Goal: Information Seeking & Learning: Learn about a topic

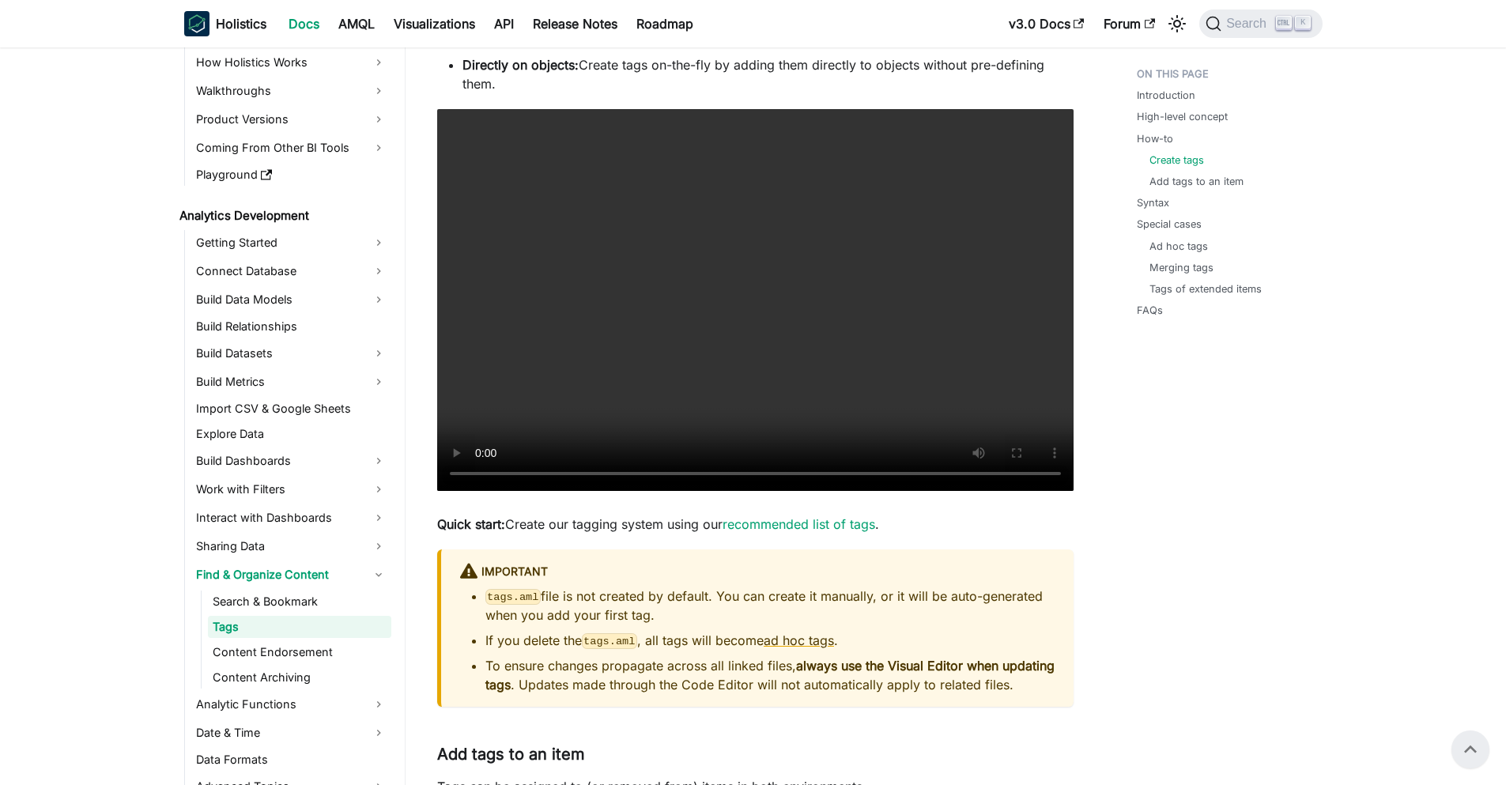
scroll to position [873, 0]
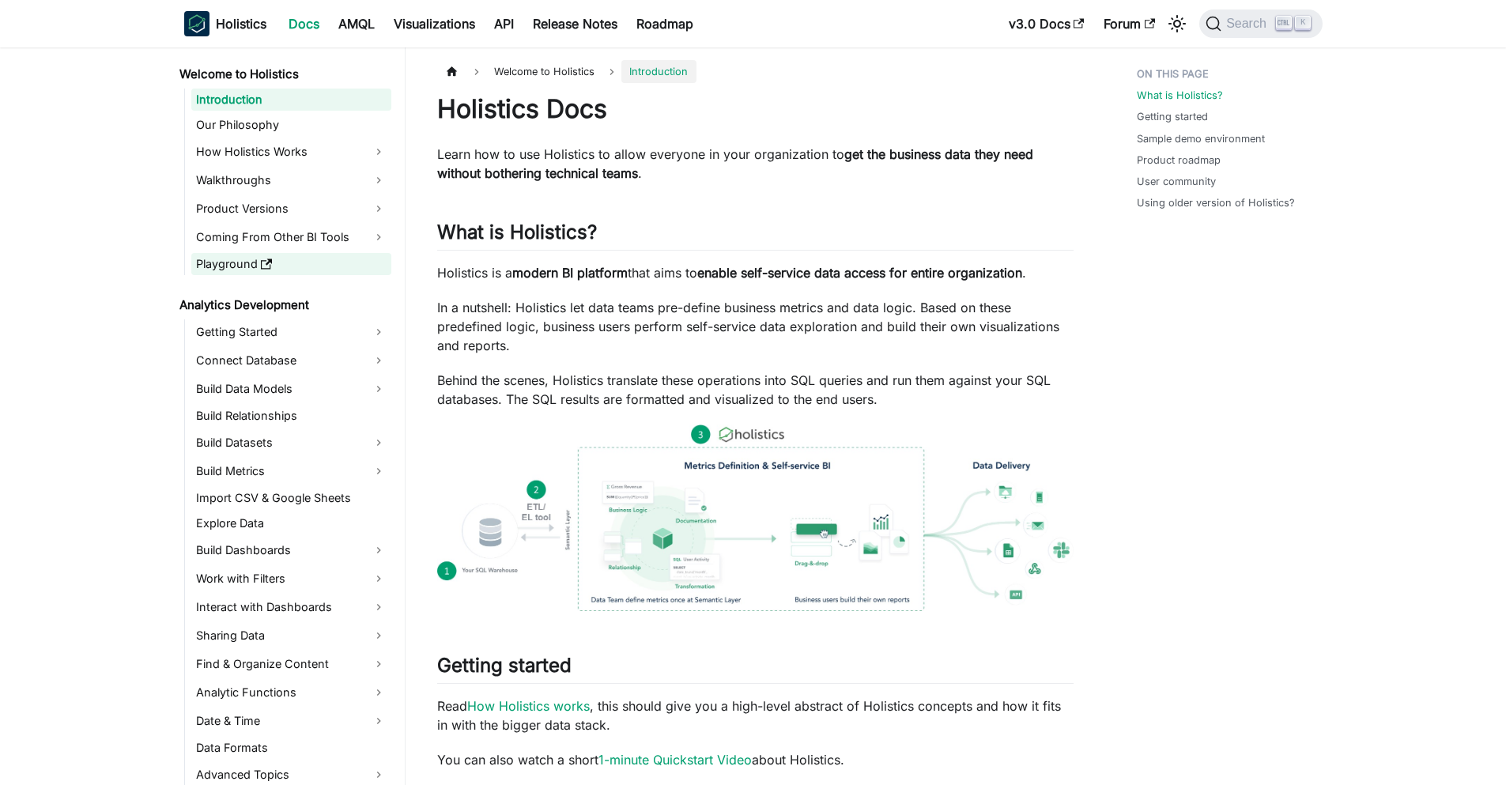
click at [258, 264] on link "Playground" at bounding box center [291, 264] width 200 height 22
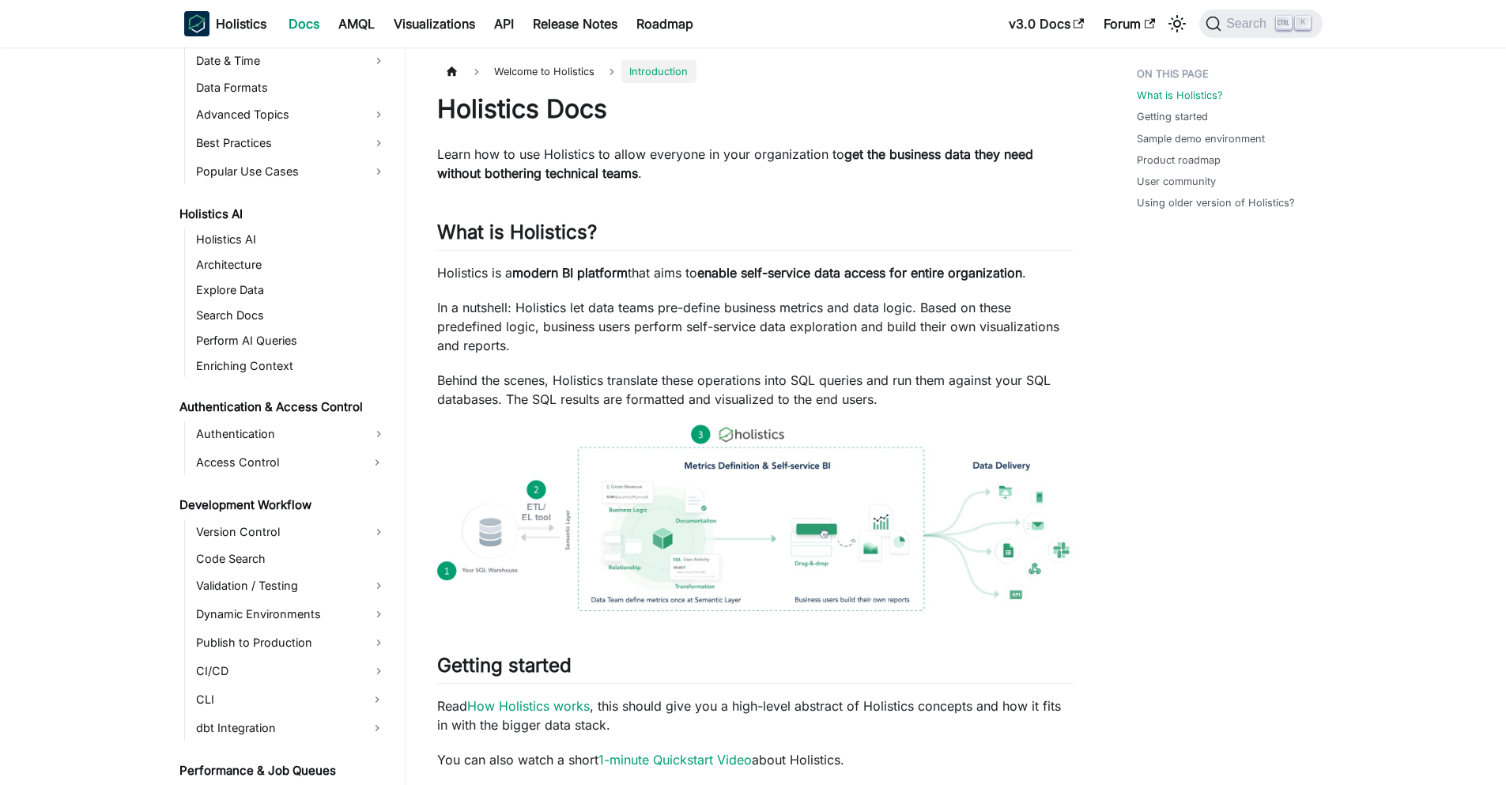
scroll to position [677, 0]
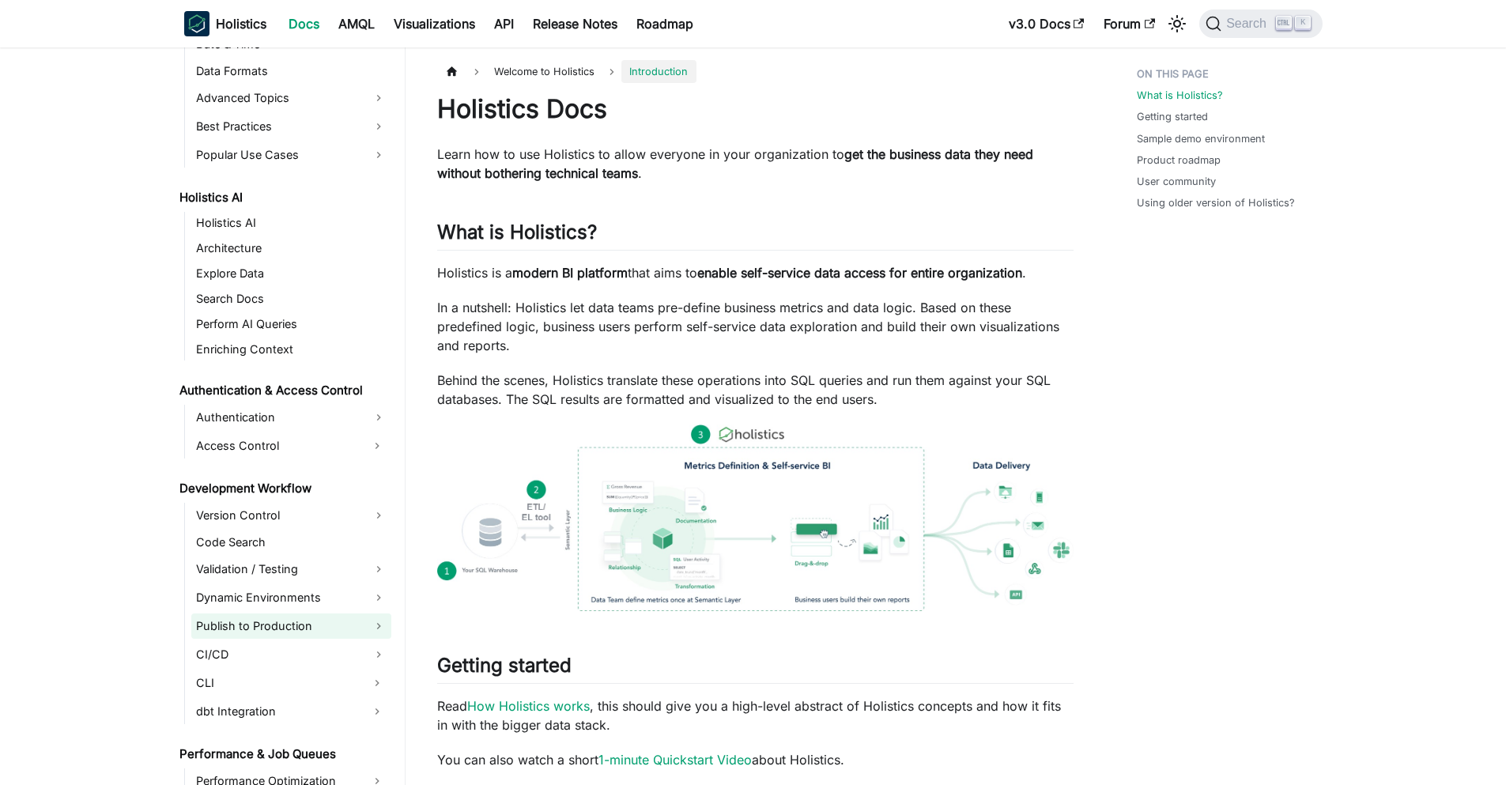
click at [320, 636] on link "Publish to Production" at bounding box center [291, 625] width 200 height 25
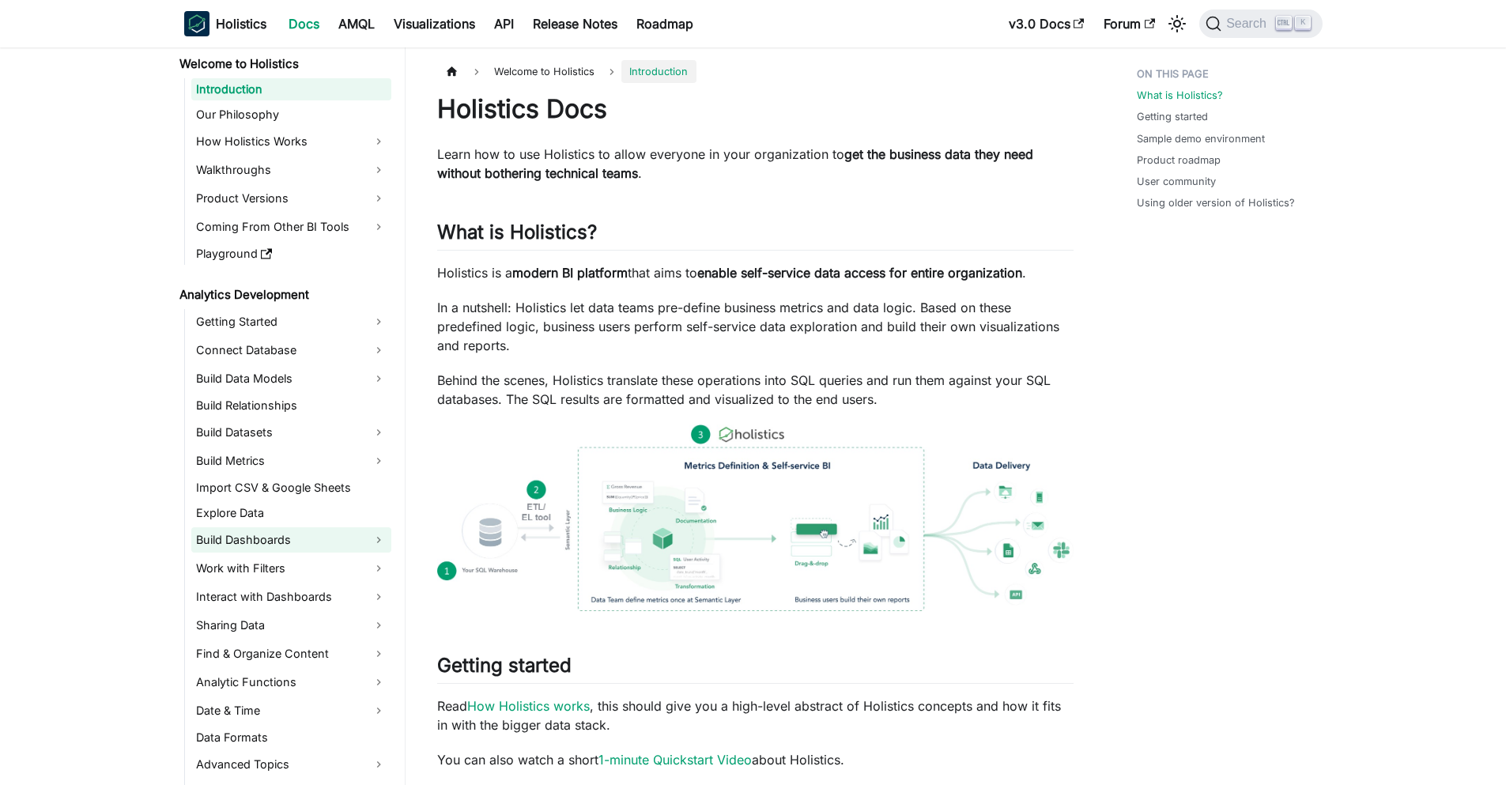
scroll to position [0, 0]
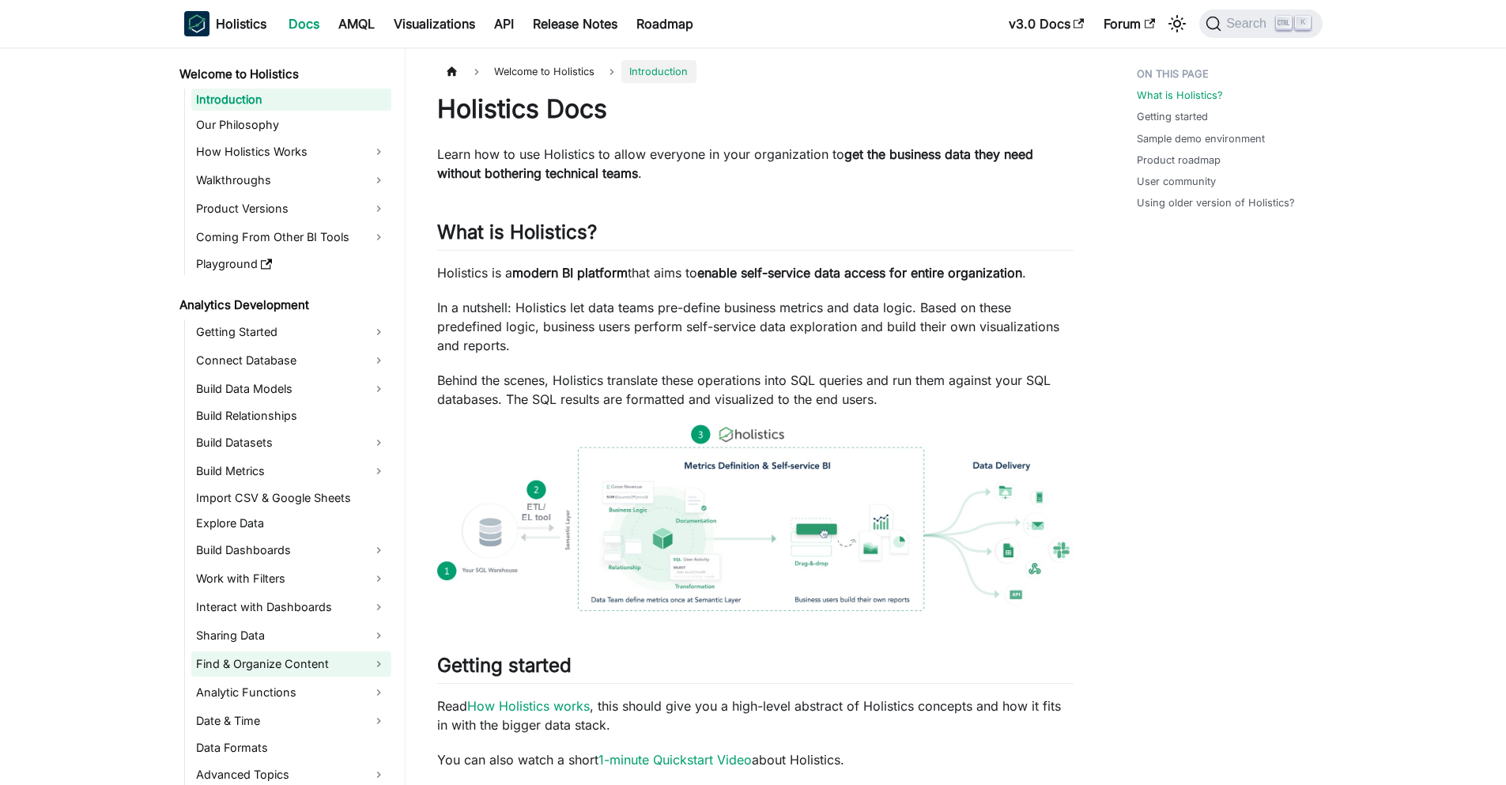
click at [311, 669] on link "Find & Organize Content" at bounding box center [291, 663] width 200 height 25
click at [277, 718] on link "Tags" at bounding box center [299, 716] width 183 height 22
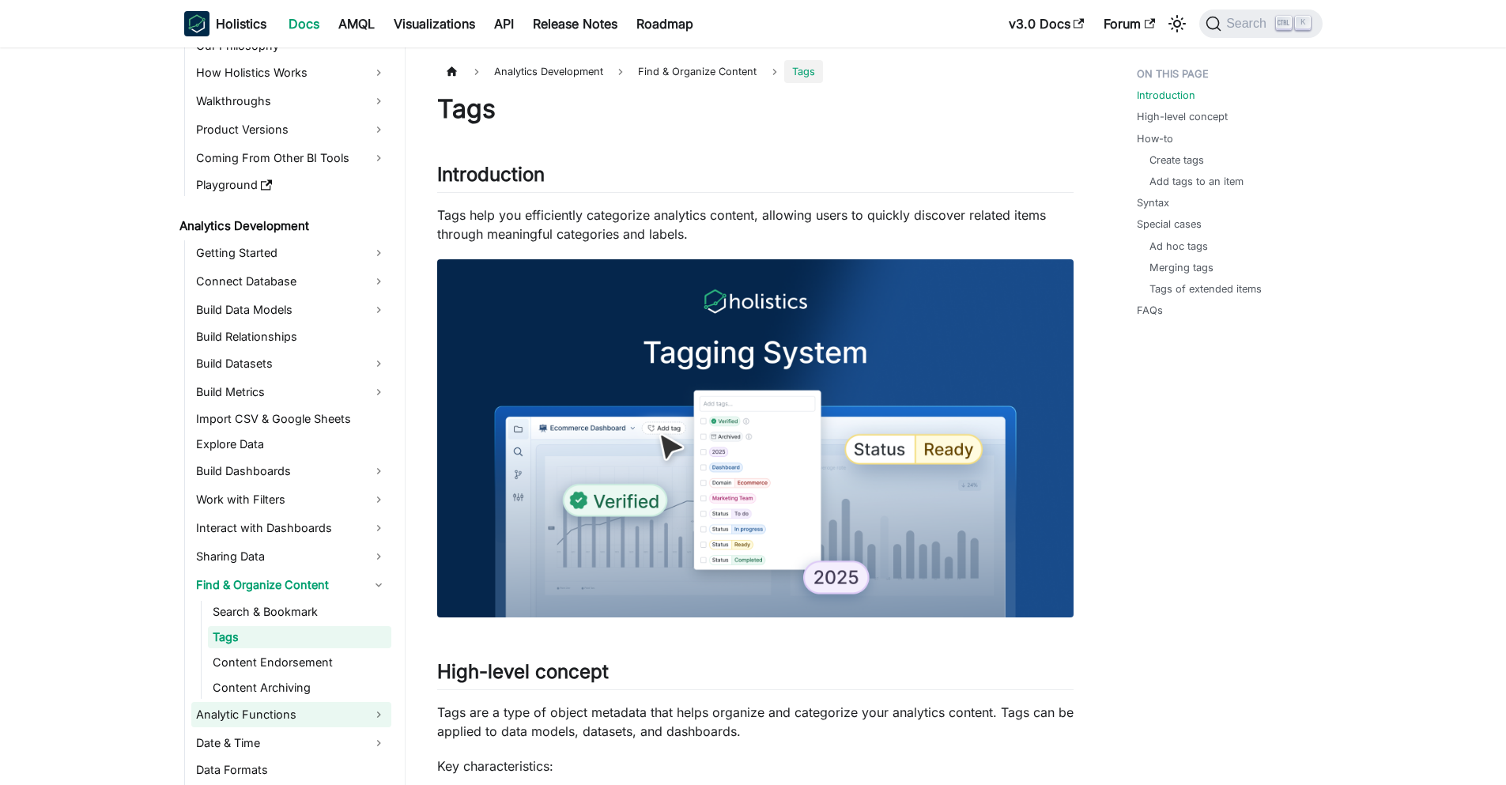
scroll to position [89, 0]
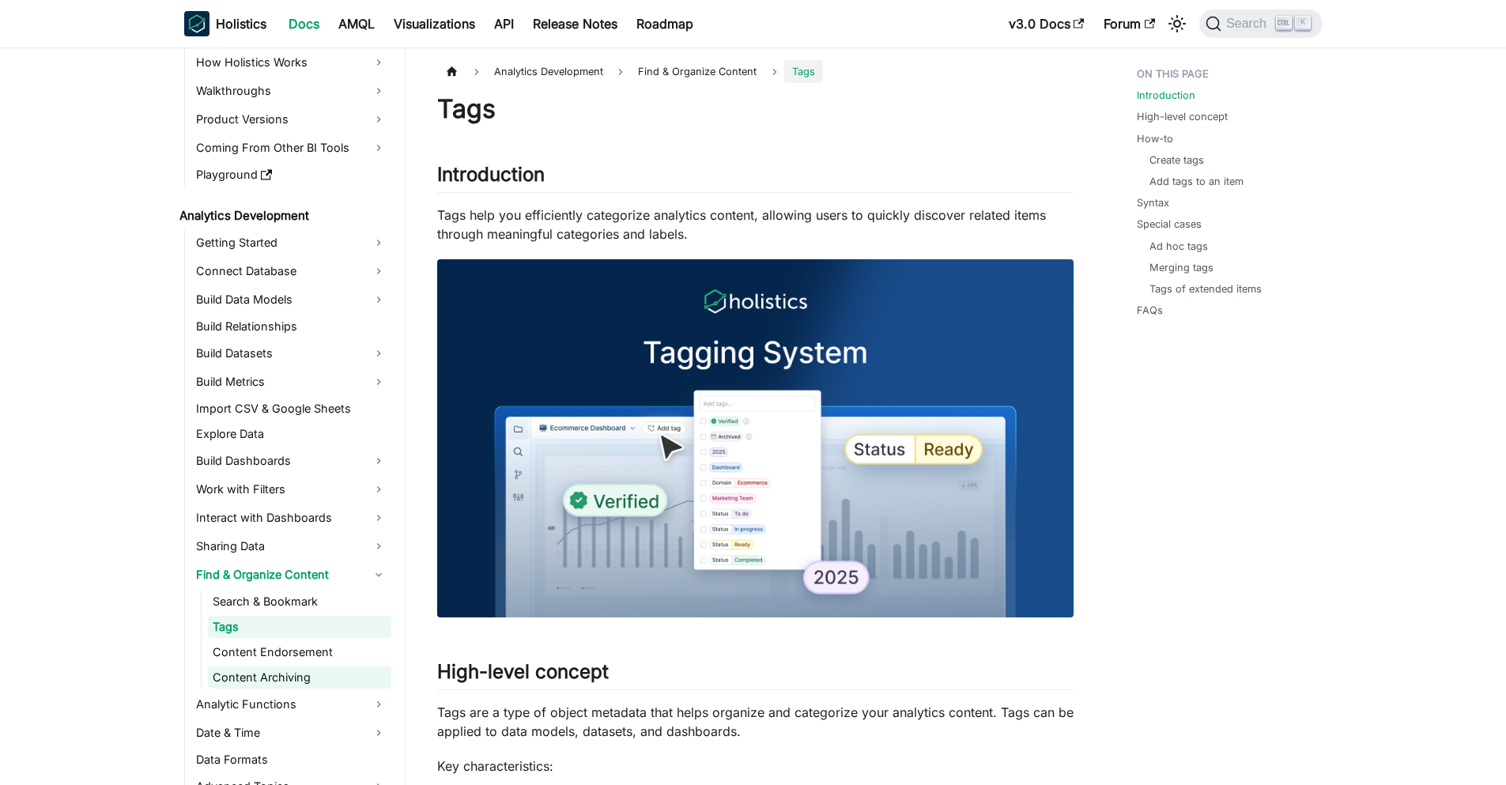
click at [296, 678] on link "Content Archiving" at bounding box center [299, 677] width 183 height 22
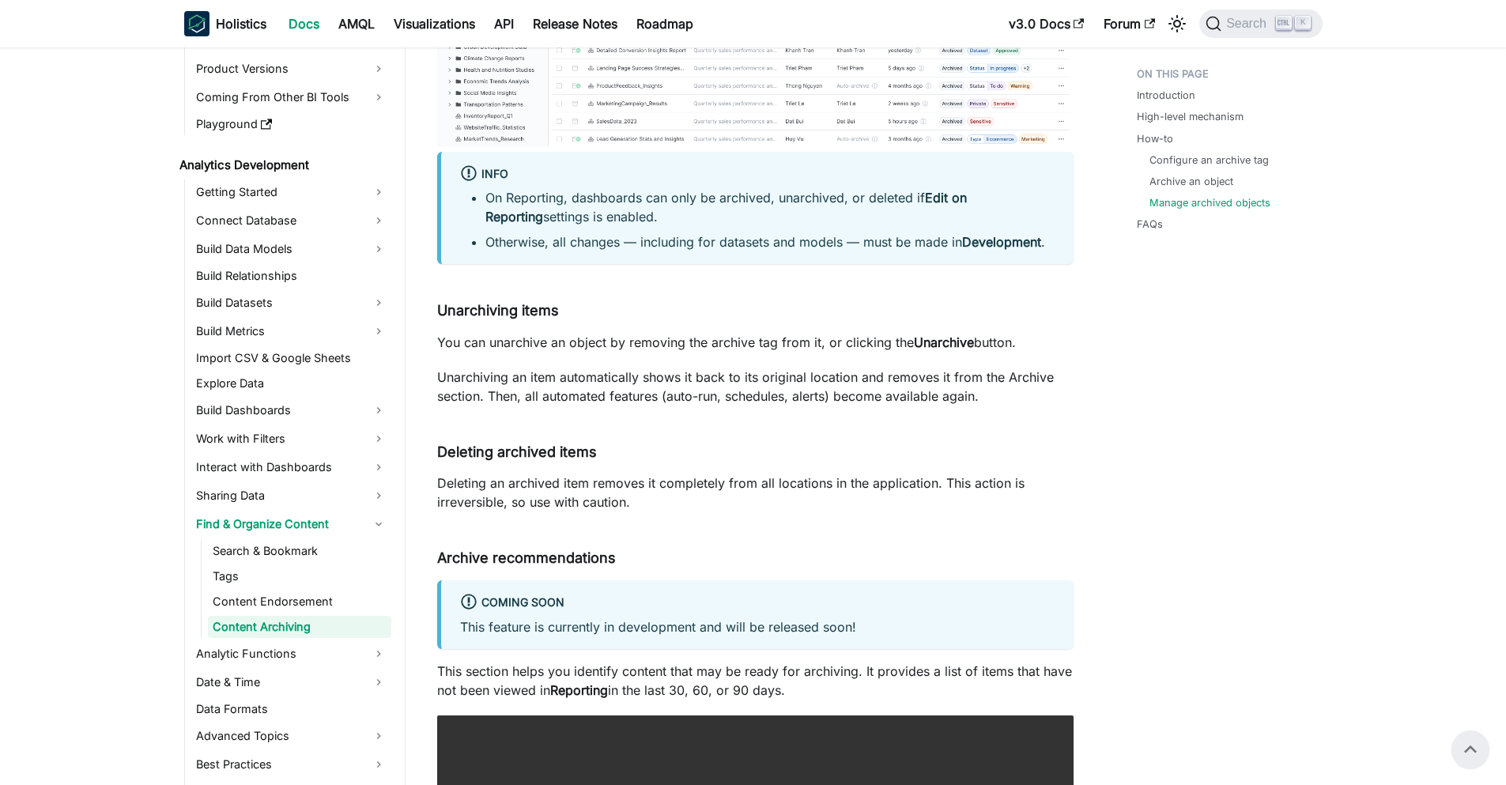
scroll to position [2472, 0]
